Goal: Information Seeking & Learning: Learn about a topic

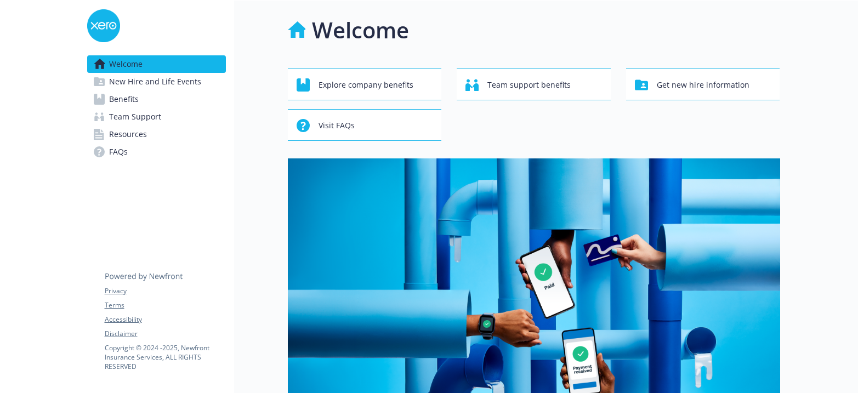
click at [126, 101] on span "Benefits" at bounding box center [124, 99] width 30 height 18
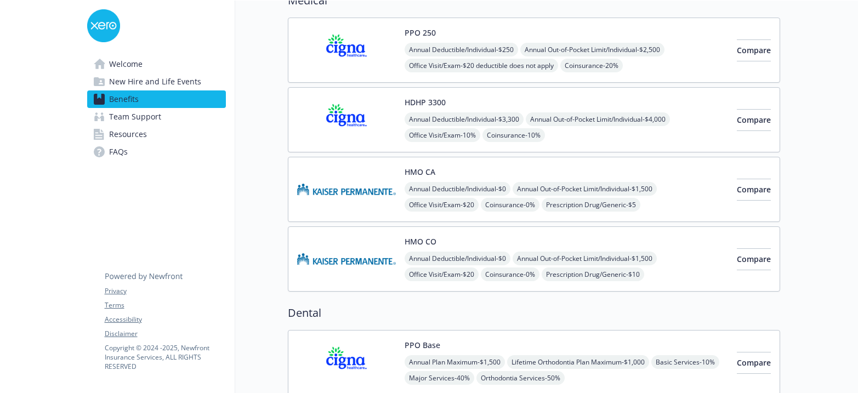
scroll to position [107, 0]
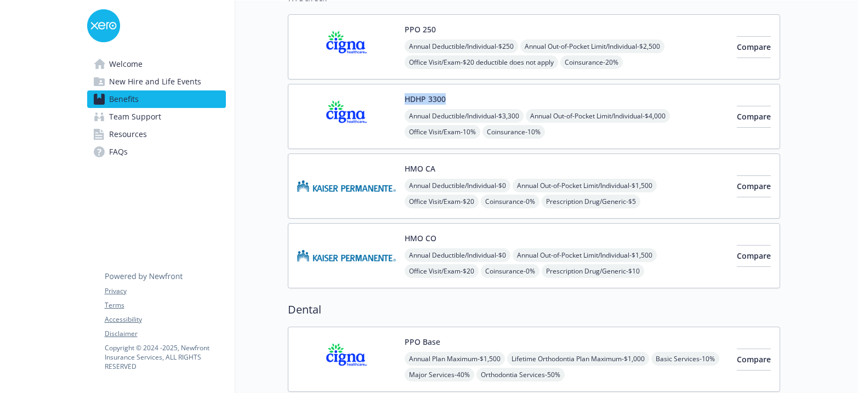
drag, startPoint x: 445, startPoint y: 97, endPoint x: 402, endPoint y: 97, distance: 42.2
click at [402, 97] on div "HDHP 3300 Annual Deductible/Individual - $3,300 Annual Out-of-Pocket Limit/Indi…" at bounding box center [512, 116] width 431 height 47
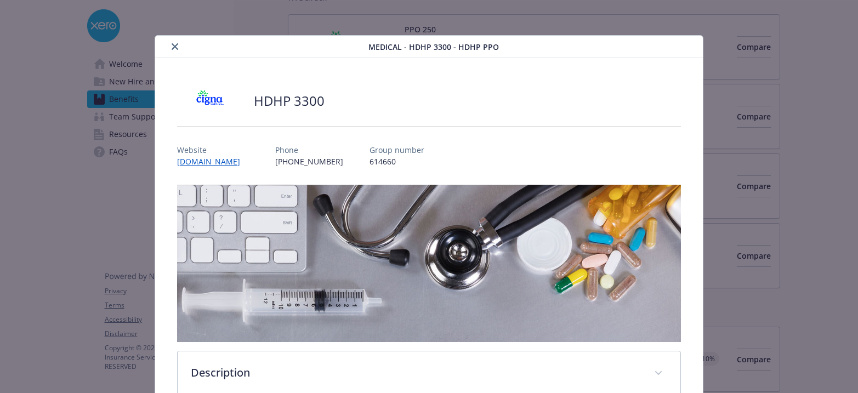
scroll to position [33, 0]
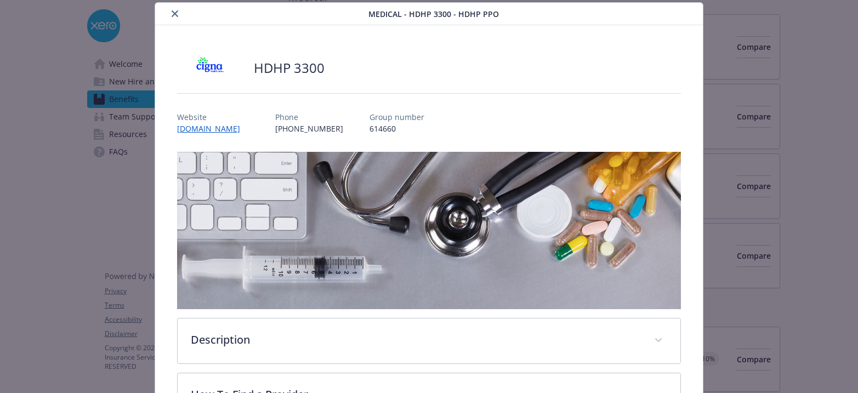
click at [172, 12] on icon "close" at bounding box center [175, 13] width 7 height 7
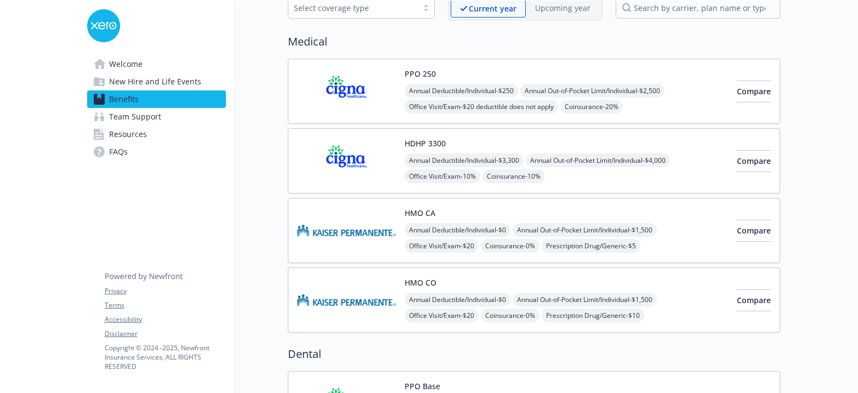
scroll to position [57, 0]
